Goal: Information Seeking & Learning: Learn about a topic

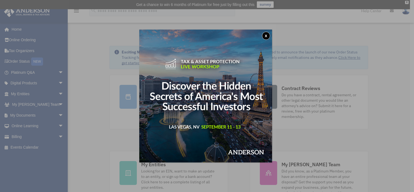
click at [46, 142] on div "x" at bounding box center [207, 96] width 414 height 192
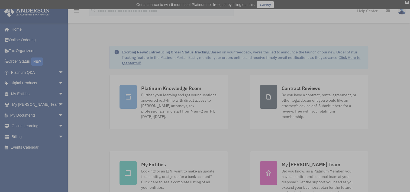
click at [90, 138] on div "x" at bounding box center [205, 96] width 410 height 192
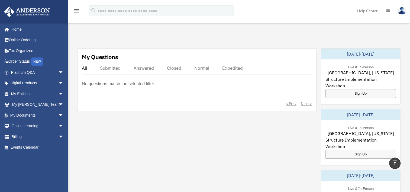
scroll to position [163, 0]
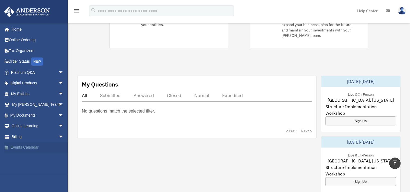
click at [27, 147] on link "Events Calendar" at bounding box center [38, 147] width 68 height 11
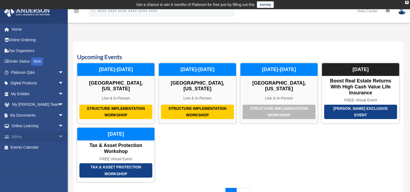
click at [58, 135] on span "arrow_drop_down" at bounding box center [63, 136] width 11 height 11
click at [58, 123] on span "arrow_drop_down" at bounding box center [63, 126] width 11 height 11
click at [58, 115] on span "arrow_drop_down" at bounding box center [63, 115] width 11 height 11
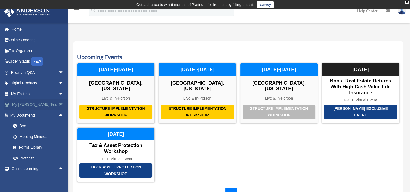
click at [58, 103] on span "arrow_drop_down" at bounding box center [63, 104] width 11 height 11
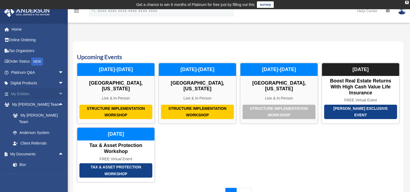
click at [58, 93] on span "arrow_drop_down" at bounding box center [63, 93] width 11 height 11
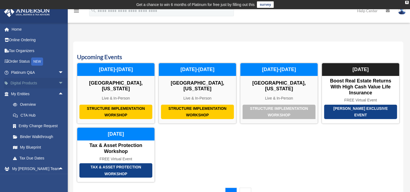
click at [58, 82] on span "arrow_drop_down" at bounding box center [63, 83] width 11 height 11
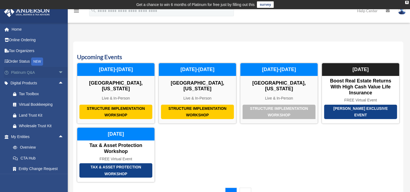
click at [58, 72] on span "arrow_drop_down" at bounding box center [63, 72] width 11 height 11
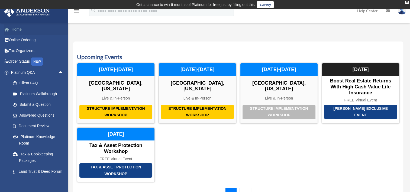
click at [22, 29] on link "Home" at bounding box center [38, 29] width 68 height 11
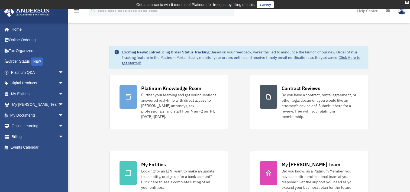
click at [404, 2] on td "Get a chance to win 6 months of Platinum for free just by filling out this surv…" at bounding box center [205, 4] width 410 height 9
click at [407, 2] on div "X" at bounding box center [407, 2] width 4 height 3
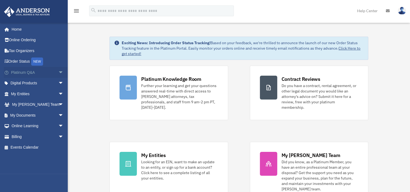
click at [58, 72] on span "arrow_drop_down" at bounding box center [63, 72] width 11 height 11
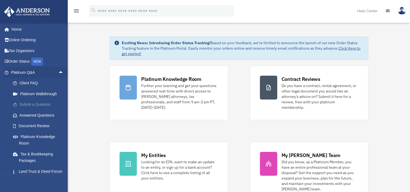
click at [40, 102] on link "Submit a Question" at bounding box center [40, 104] width 64 height 11
drag, startPoint x: 40, startPoint y: 102, endPoint x: 35, endPoint y: 104, distance: 5.5
click at [35, 104] on link "Submit a Question" at bounding box center [40, 104] width 64 height 11
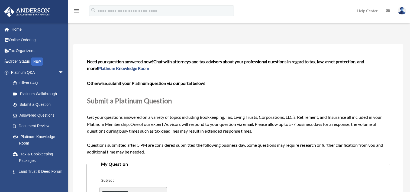
drag, startPoint x: 412, startPoint y: 188, endPoint x: 305, endPoint y: 179, distance: 107.5
click at [305, 179] on div "**********" at bounding box center [238, 189] width 279 height 30
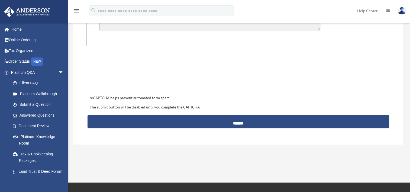
scroll to position [242, 0]
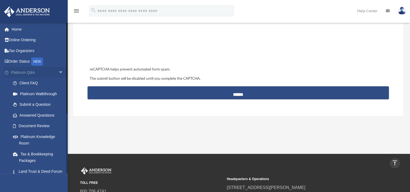
click at [21, 75] on link "Platinum Q&A arrow_drop_down" at bounding box center [38, 72] width 68 height 11
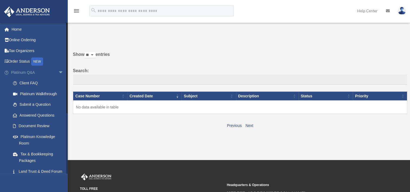
click at [19, 72] on link "Platinum Q&A arrow_drop_down" at bounding box center [38, 72] width 68 height 11
click at [58, 72] on span "arrow_drop_down" at bounding box center [63, 72] width 11 height 11
click at [363, 11] on link "Help Center" at bounding box center [367, 10] width 29 height 21
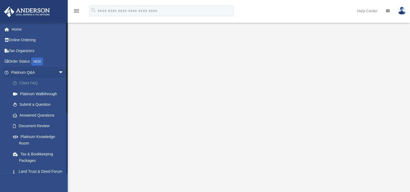
click at [30, 83] on link "Client FAQ" at bounding box center [40, 83] width 64 height 11
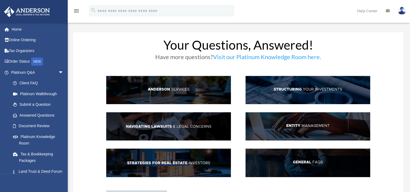
drag, startPoint x: 0, startPoint y: 0, endPoint x: 112, endPoint y: 54, distance: 124.4
click at [112, 54] on h3 "Have more questions? Visit our Platinum Knowledge Room here." at bounding box center [238, 58] width 264 height 9
click at [14, 29] on link "Home" at bounding box center [38, 29] width 68 height 11
click at [15, 30] on link "Home" at bounding box center [38, 29] width 68 height 11
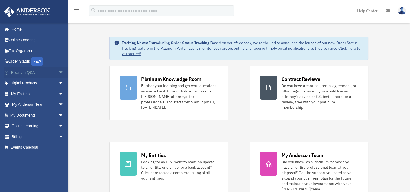
click at [58, 72] on span "arrow_drop_down" at bounding box center [63, 72] width 11 height 11
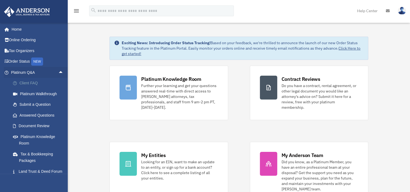
click at [32, 82] on link "Client FAQ" at bounding box center [40, 83] width 64 height 11
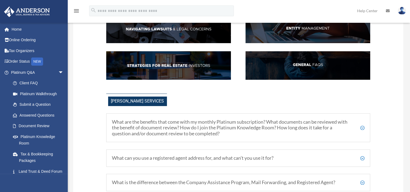
scroll to position [108, 0]
